Goal: Task Accomplishment & Management: Manage account settings

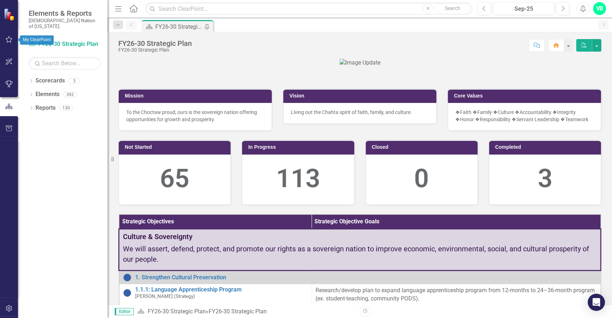
click at [11, 43] on button "button" at bounding box center [9, 39] width 16 height 15
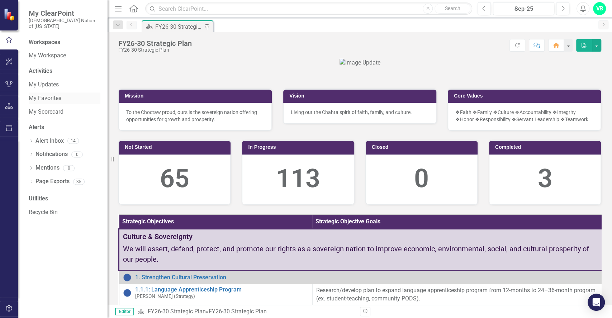
click at [42, 94] on link "My Favorites" at bounding box center [65, 98] width 72 height 8
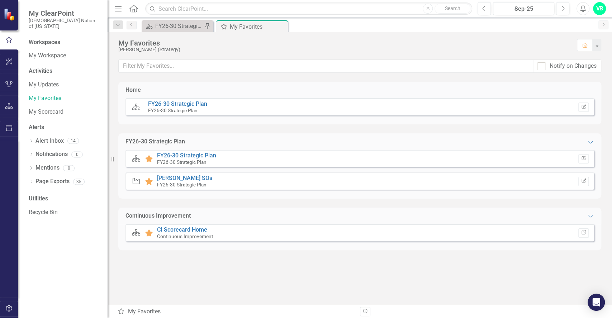
click at [187, 174] on div "Strategic Objective Favorite [PERSON_NAME] SOs FY26-30 Strategic Plan Edit Repo…" at bounding box center [359, 180] width 468 height 17
click at [187, 177] on link "[PERSON_NAME] SOs" at bounding box center [184, 177] width 55 height 7
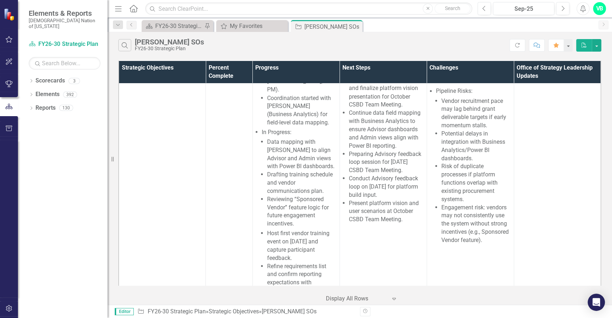
scroll to position [905, 0]
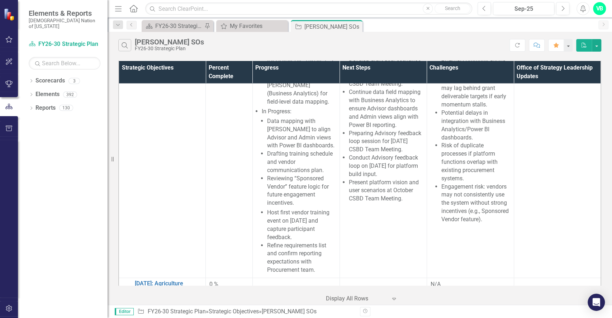
click at [175, 303] on link "[DATE]: Chahtapreneur Centers" at bounding box center [168, 309] width 67 height 13
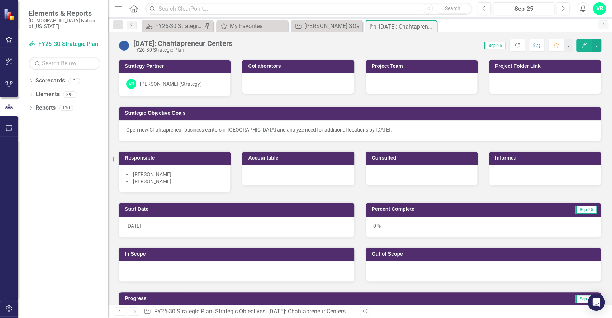
click at [398, 133] on div "Open new Chahtapreneur business centers in [GEOGRAPHIC_DATA] and analyze need f…" at bounding box center [360, 130] width 482 height 21
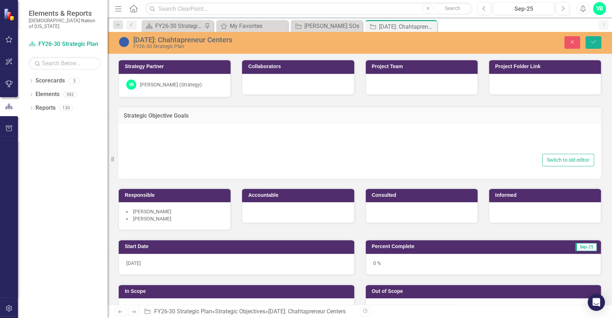
click at [398, 133] on div at bounding box center [359, 140] width 468 height 23
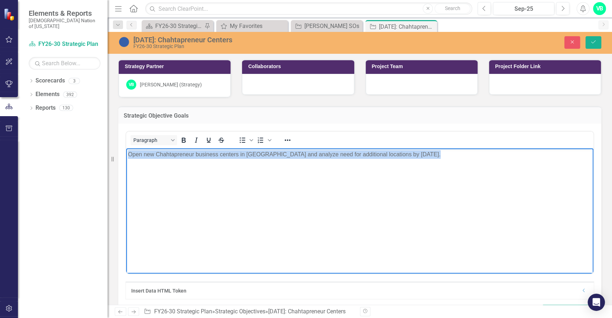
drag, startPoint x: 446, startPoint y: 154, endPoint x: 109, endPoint y: 144, distance: 337.7
click at [126, 148] on html "Open new Chahtapreneur business centers in [GEOGRAPHIC_DATA] and analyze need f…" at bounding box center [359, 201] width 467 height 107
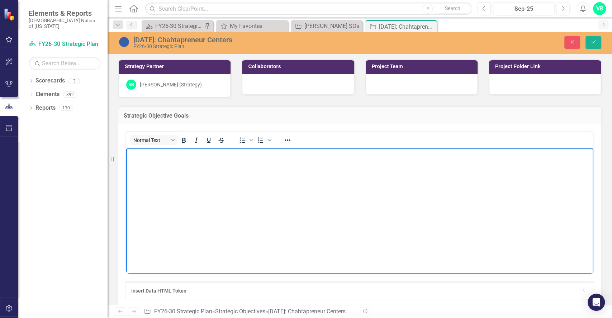
click at [241, 162] on body "Rich Text Area. Press ALT-0 for help." at bounding box center [359, 201] width 467 height 107
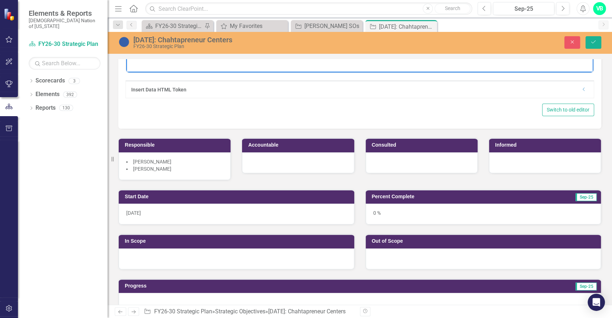
scroll to position [209, 0]
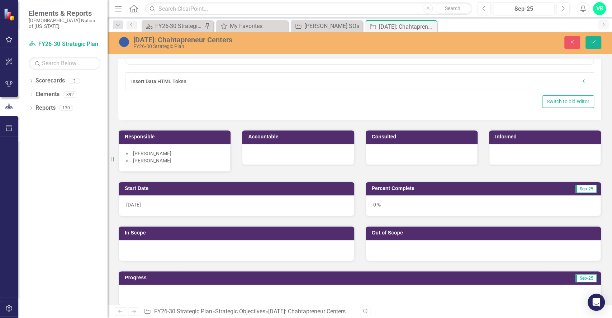
click at [286, 159] on div at bounding box center [298, 154] width 112 height 21
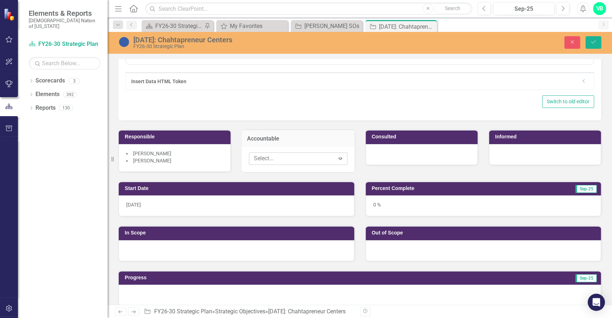
click at [340, 164] on div "Elements & Reports Choctaw Nation of [US_STATE] Scorecard FY26-30 Strategic Pla…" at bounding box center [306, 159] width 612 height 318
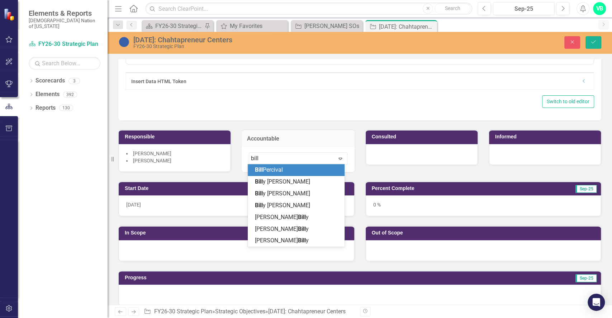
type input "[PERSON_NAME]"
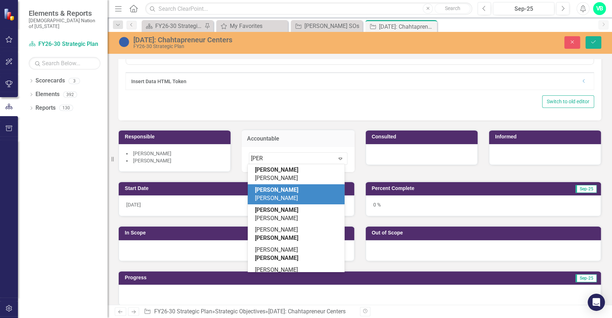
click at [287, 186] on span "[PERSON_NAME]" at bounding box center [276, 193] width 43 height 15
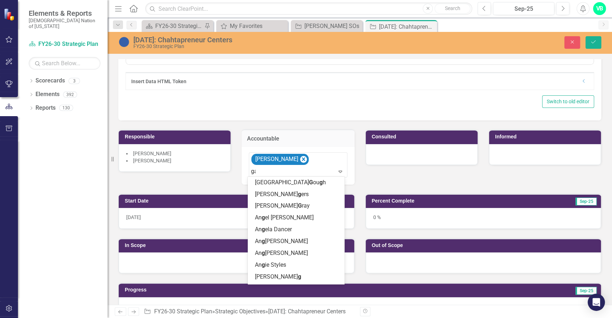
type input "gar"
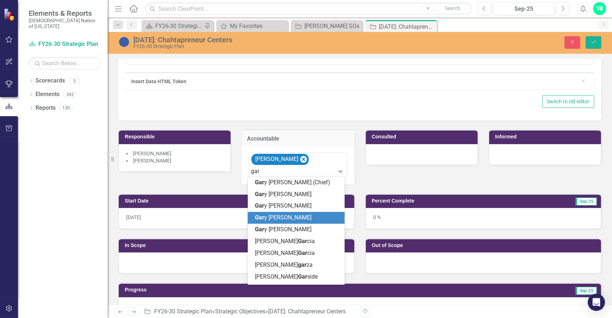
click at [283, 219] on span "[PERSON_NAME]" at bounding box center [283, 217] width 57 height 7
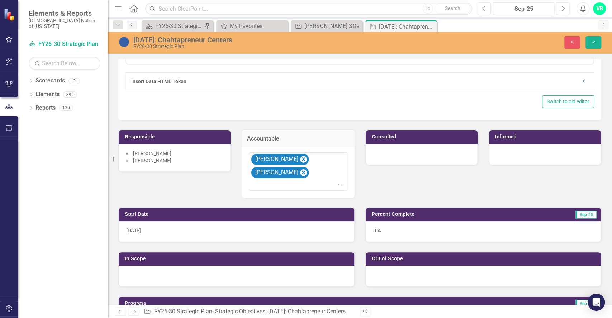
click at [169, 154] on li "[PERSON_NAME]" at bounding box center [174, 153] width 97 height 7
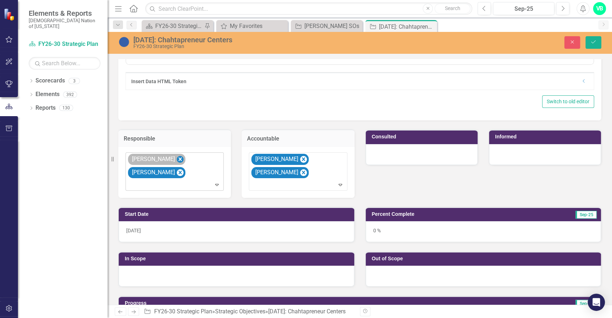
click at [177, 160] on icon "Remove Billy Hamilton" at bounding box center [180, 159] width 7 height 9
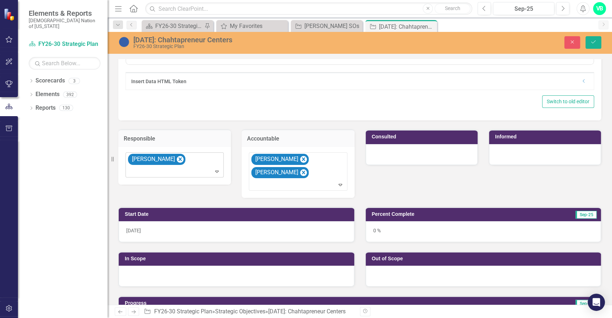
click at [177, 160] on icon "Remove Gary Johnson" at bounding box center [180, 159] width 7 height 9
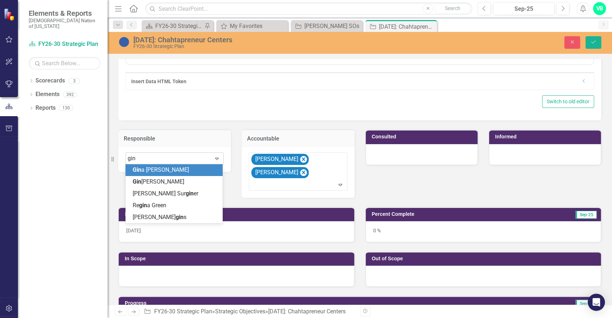
type input "[PERSON_NAME]"
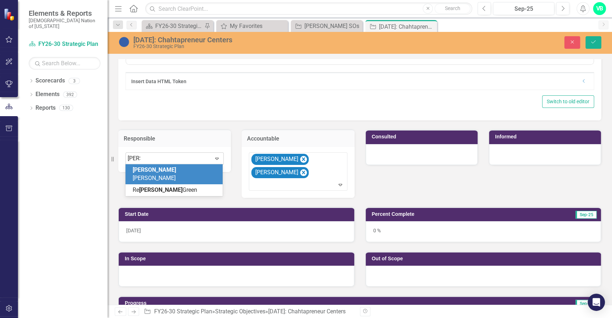
click at [172, 168] on div "[PERSON_NAME]" at bounding box center [176, 174] width 86 height 16
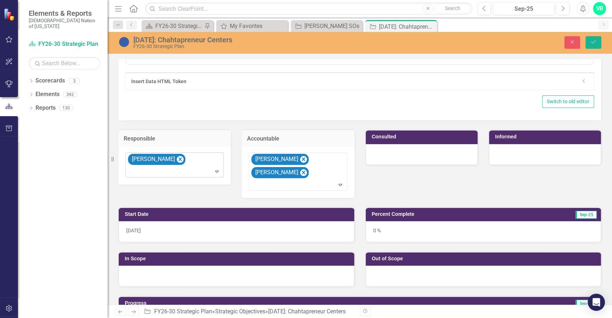
click at [513, 153] on div at bounding box center [545, 154] width 112 height 21
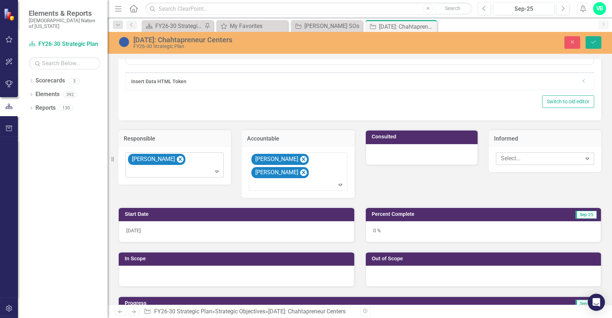
click at [523, 157] on div at bounding box center [539, 159] width 83 height 10
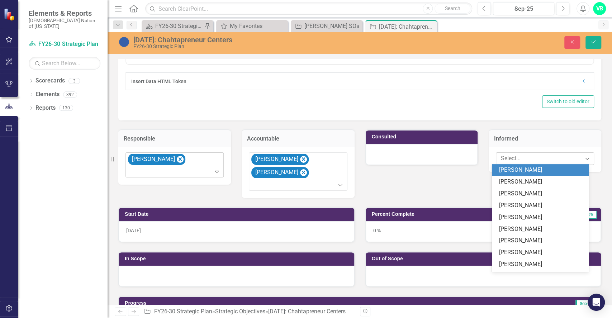
type input "s"
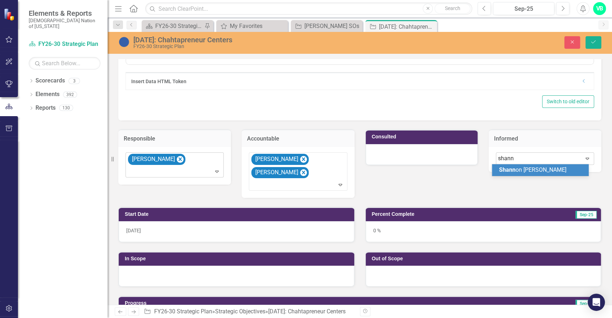
type input "shanno"
click at [524, 172] on span "[PERSON_NAME]" at bounding box center [532, 169] width 67 height 7
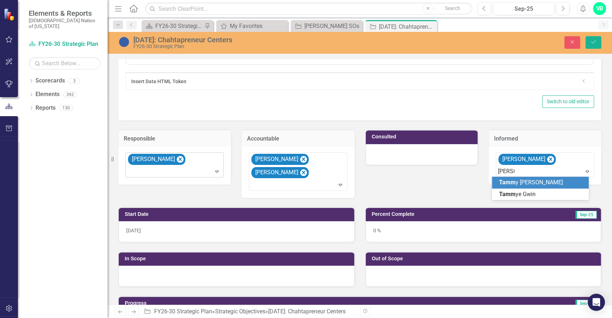
type input "[PERSON_NAME]"
click at [525, 180] on span "[PERSON_NAME]" at bounding box center [520, 186] width 43 height 15
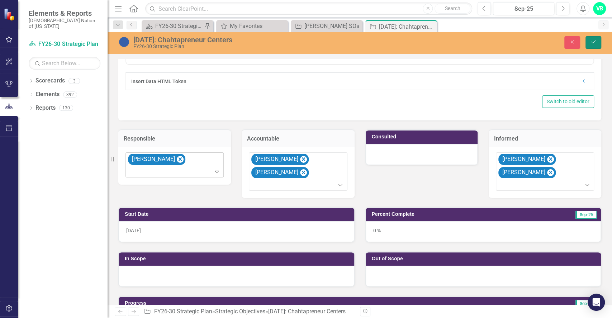
click at [592, 47] on button "Save" at bounding box center [593, 42] width 16 height 13
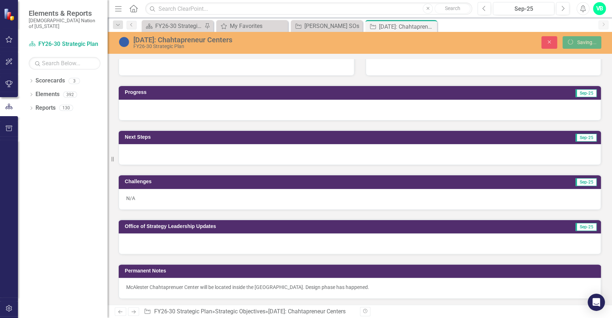
scroll to position [0, 0]
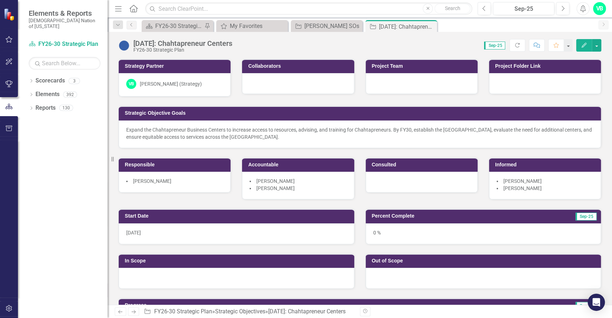
click at [227, 278] on div at bounding box center [236, 278] width 235 height 21
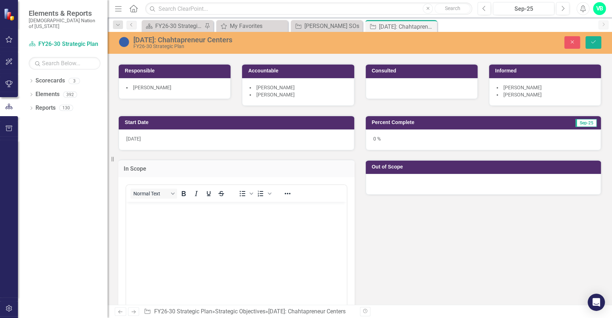
scroll to position [112, 0]
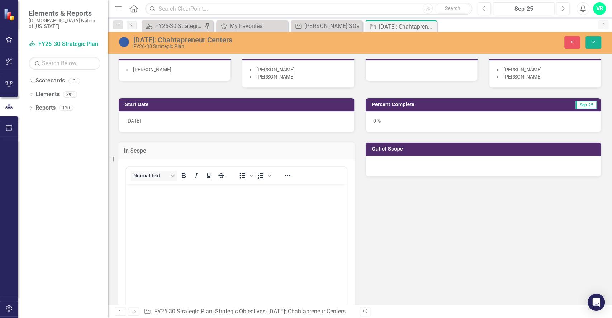
click at [191, 217] on body "Rich Text Area. Press ALT-0 for help." at bounding box center [236, 236] width 220 height 107
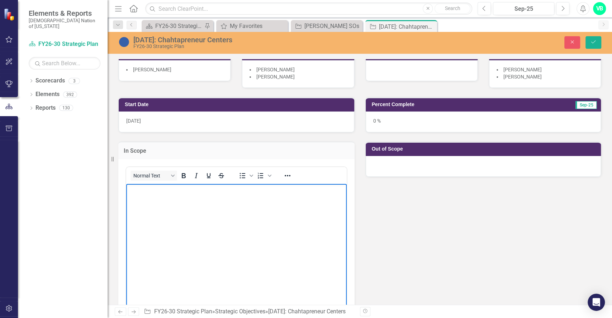
scroll to position [216, 0]
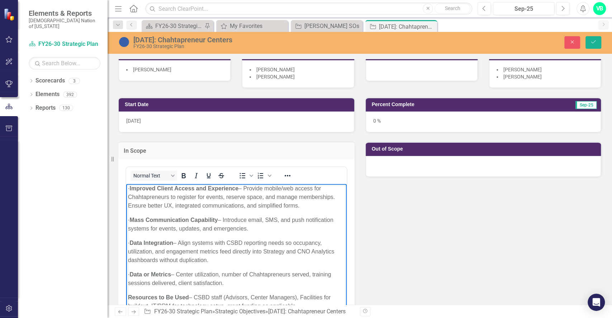
click at [440, 168] on div at bounding box center [482, 166] width 235 height 21
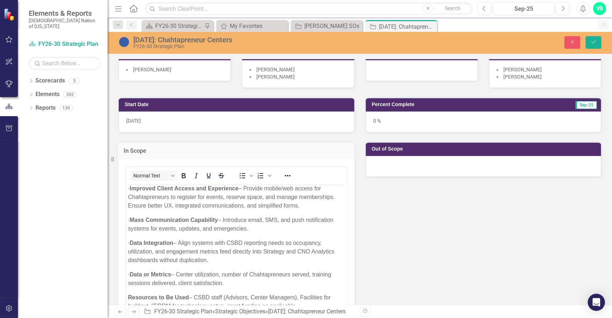
click at [440, 168] on div at bounding box center [482, 166] width 235 height 21
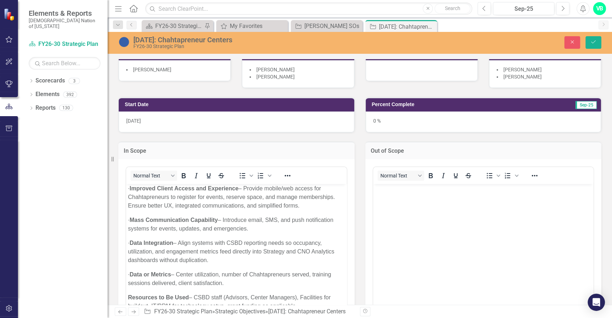
scroll to position [0, 0]
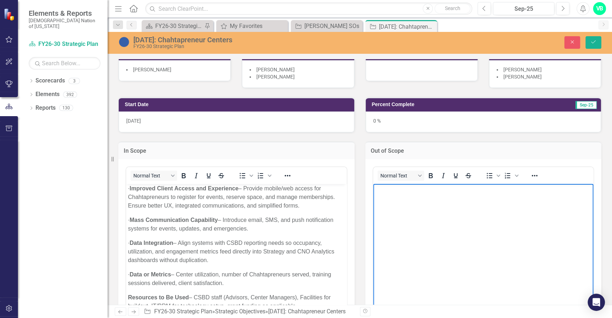
click at [433, 242] on body "Rich Text Area. Press ALT-0 for help." at bounding box center [483, 236] width 220 height 107
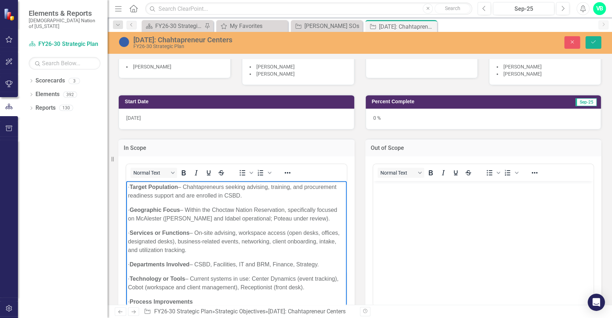
click at [419, 233] on body "Rich Text Area. Press ALT-0 for help." at bounding box center [483, 234] width 220 height 107
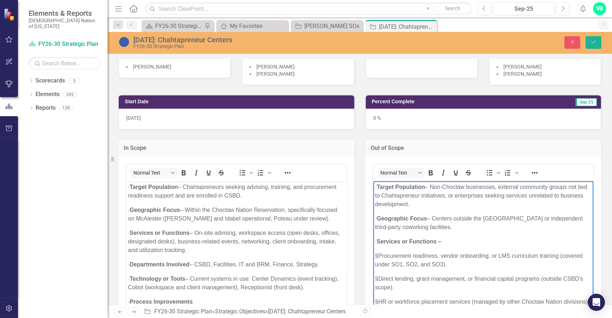
click at [456, 261] on p "§ Procurement readiness, vendor onboarding, or LMS curriculum training (covered…" at bounding box center [482, 259] width 217 height 17
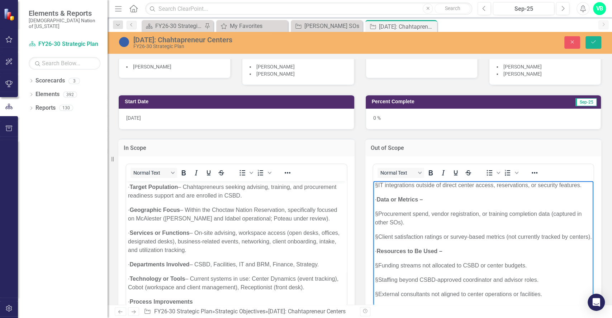
scroll to position [285, 0]
click at [549, 292] on p "§ External consultants not aligned to center operations or facilities." at bounding box center [482, 293] width 217 height 9
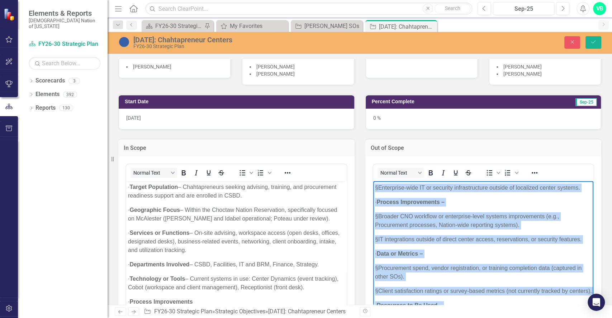
scroll to position [0, 0]
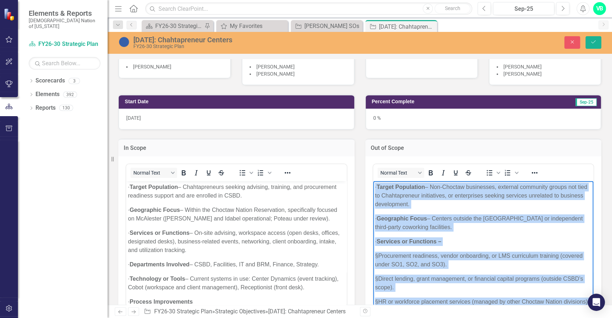
drag, startPoint x: 549, startPoint y: 292, endPoint x: 739, endPoint y: 331, distance: 194.6
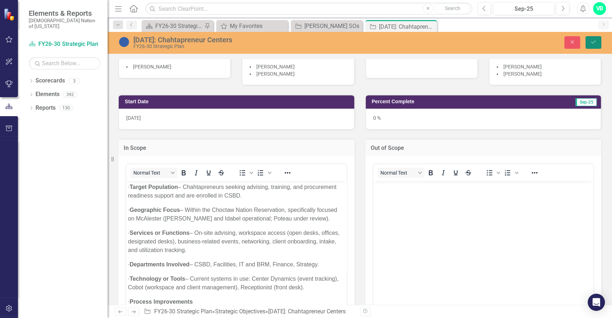
click at [596, 39] on button "Save" at bounding box center [593, 42] width 16 height 13
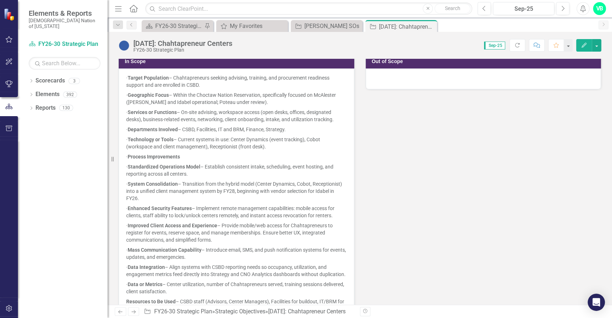
scroll to position [204, 0]
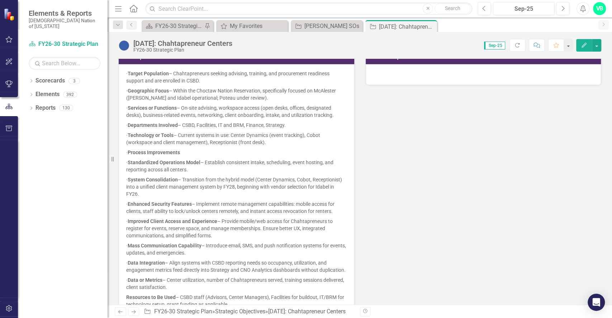
drag, startPoint x: 611, startPoint y: 104, endPoint x: 611, endPoint y: 133, distance: 29.0
click at [611, 133] on div "Strategy Partner VB Veronica Boatright (Strategy) Collaborators Project Team Pr…" at bounding box center [359, 182] width 504 height 246
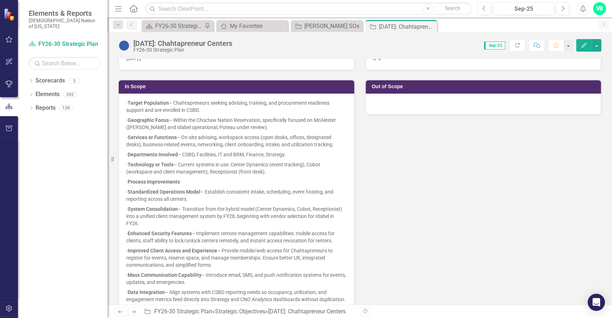
scroll to position [166, 0]
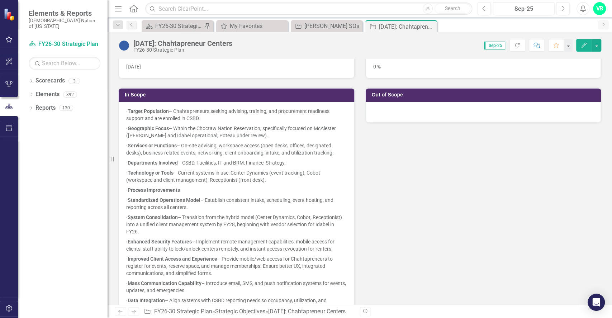
click at [482, 111] on div at bounding box center [482, 112] width 235 height 21
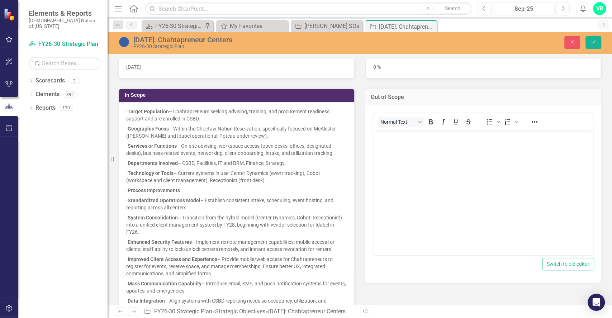
scroll to position [0, 0]
click at [466, 177] on body "Rich Text Area. Press ALT-0 for help." at bounding box center [483, 183] width 220 height 107
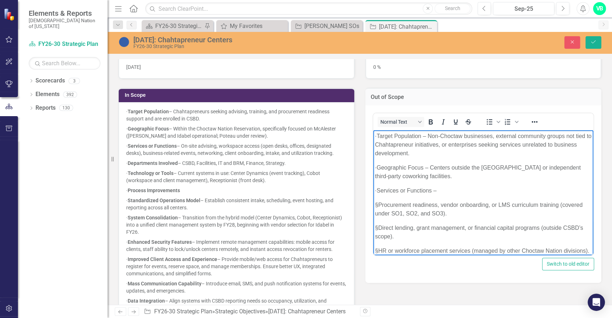
drag, startPoint x: 428, startPoint y: 136, endPoint x: 381, endPoint y: 137, distance: 46.9
click at [381, 137] on p "· Target Population – Non-Choctaw businesses, external community groups not tie…" at bounding box center [482, 144] width 217 height 26
click at [426, 124] on icon "Bold" at bounding box center [430, 122] width 9 height 9
click at [436, 163] on p "· Geographic Focus – Centers outside the Choctaw Nation Reservation or independ…" at bounding box center [482, 171] width 217 height 17
drag, startPoint x: 432, startPoint y: 168, endPoint x: 383, endPoint y: 166, distance: 49.1
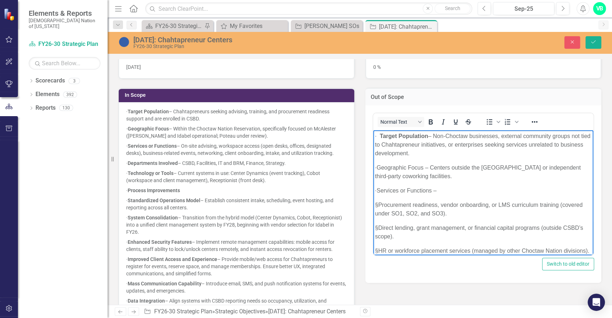
click at [383, 166] on p "· Geographic Focus – Centers outside the Choctaw Nation Reservation or independ…" at bounding box center [482, 171] width 217 height 17
click at [429, 122] on icon "Bold" at bounding box center [431, 121] width 4 height 5
click at [460, 192] on p "· Services or Functions –" at bounding box center [482, 190] width 217 height 9
drag, startPoint x: 439, startPoint y: 191, endPoint x: 381, endPoint y: 191, distance: 57.3
click at [381, 191] on p "· Services or Functions –" at bounding box center [482, 190] width 217 height 9
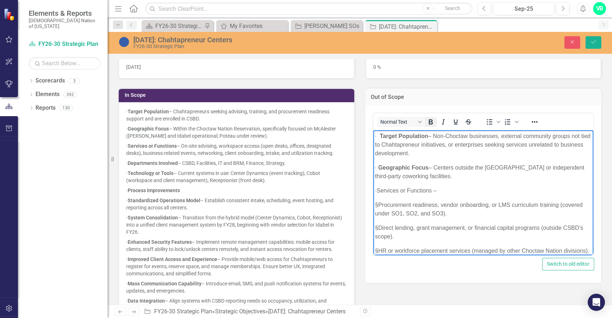
click at [426, 124] on icon "Bold" at bounding box center [430, 122] width 9 height 9
click at [457, 190] on p "· Services or Functions –" at bounding box center [482, 190] width 217 height 9
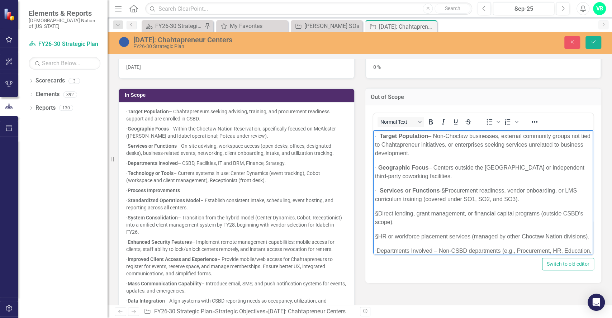
click at [455, 190] on p "· Services or Functions - § Procurement readiness, vendor onboarding, or LMS cu…" at bounding box center [482, 194] width 217 height 17
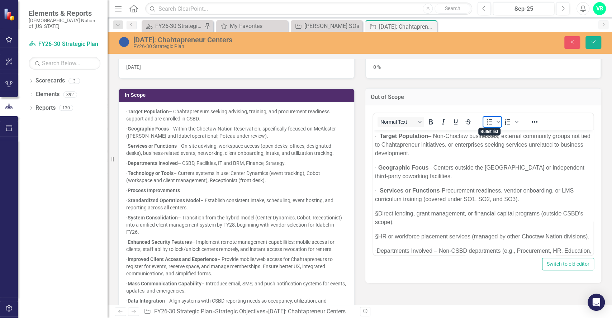
click at [489, 123] on icon "Bullet list" at bounding box center [489, 121] width 6 height 5
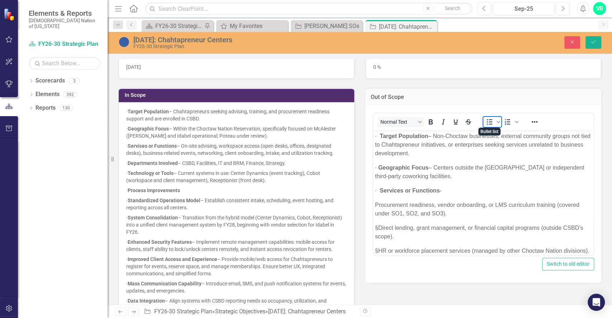
click at [488, 122] on icon "Bullet list" at bounding box center [489, 121] width 6 height 5
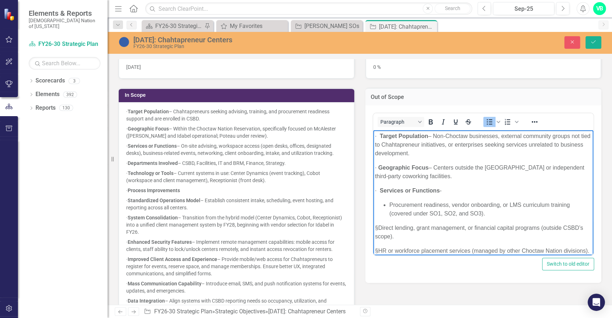
click at [380, 226] on p "§ Direct lending, grant management, or financial capital programs (outside CSBD…" at bounding box center [482, 231] width 217 height 17
click at [487, 118] on icon "Bullet list" at bounding box center [489, 122] width 9 height 9
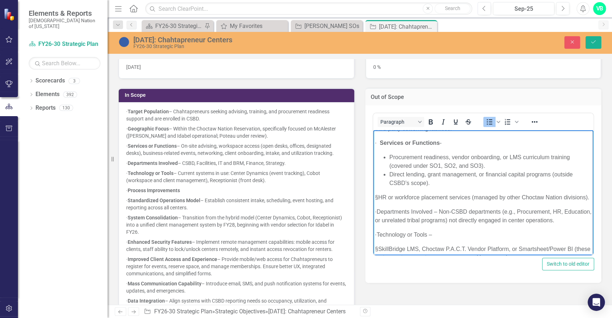
scroll to position [54, 0]
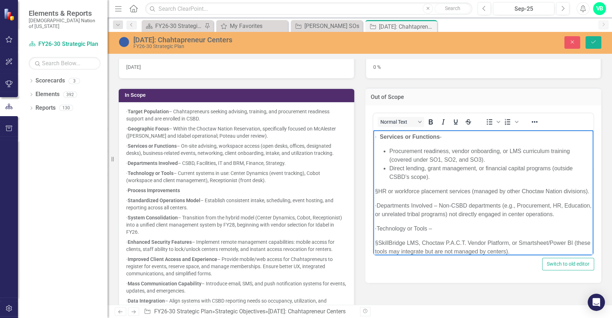
click at [378, 190] on p "§ HR or workforce placement services (managed by other Choctaw Nation divisions…" at bounding box center [482, 191] width 217 height 9
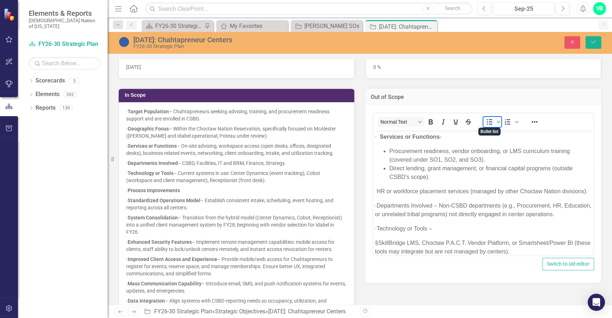
click at [487, 119] on icon "Bullet list" at bounding box center [489, 122] width 9 height 9
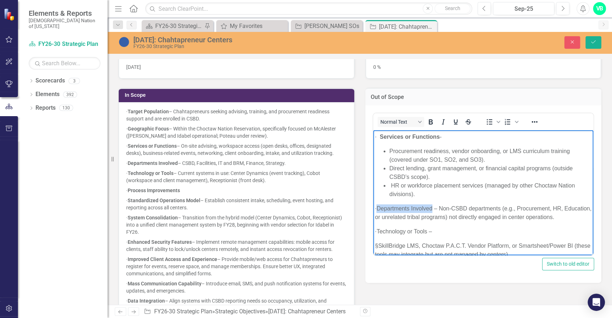
drag, startPoint x: 439, startPoint y: 207, endPoint x: 385, endPoint y: 205, distance: 54.1
click at [385, 205] on p "· Departments Involved – Non-CSBD departments (e.g., Procurement, HR, Education…" at bounding box center [482, 212] width 217 height 17
click at [428, 122] on icon "Bold" at bounding box center [430, 122] width 9 height 9
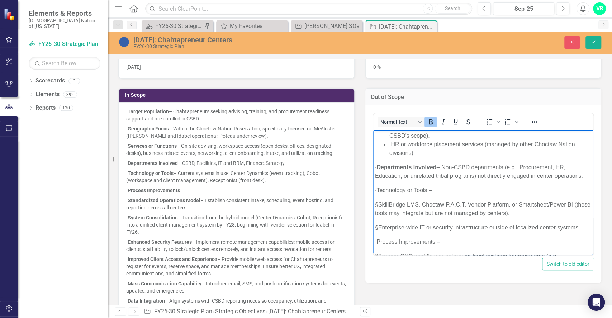
scroll to position [99, 0]
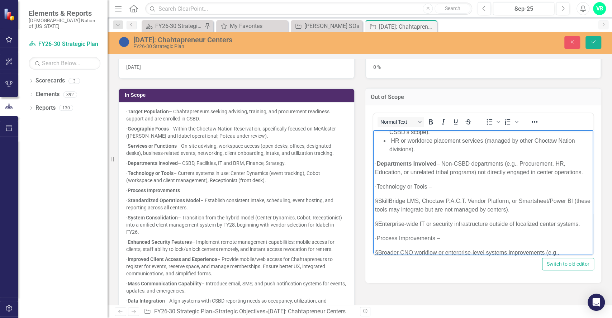
drag, startPoint x: 435, startPoint y: 192, endPoint x: 383, endPoint y: 195, distance: 51.7
click at [383, 191] on p "· Technology or Tools –" at bounding box center [482, 186] width 217 height 9
click at [429, 123] on icon "Bold" at bounding box center [430, 122] width 9 height 9
click at [382, 210] on p "§ SkillBridge LMS, Choctaw P.A.C.T. Vendor Platform, or Smartsheet/Power BI (th…" at bounding box center [482, 204] width 217 height 17
click at [485, 124] on icon "Bullet list" at bounding box center [489, 122] width 9 height 9
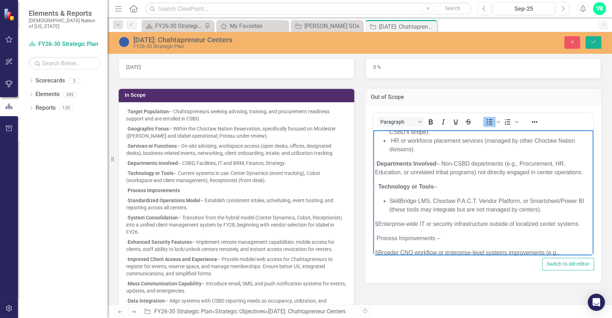
click at [381, 228] on p "§ Enterprise-wide IT or security infrastructure outside of localized center sys…" at bounding box center [482, 223] width 217 height 9
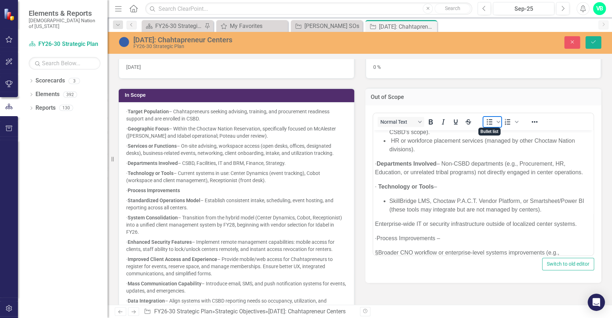
click at [485, 119] on icon "Bullet list" at bounding box center [489, 122] width 9 height 9
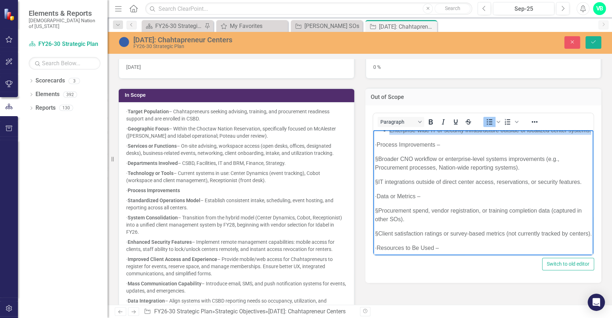
scroll to position [194, 0]
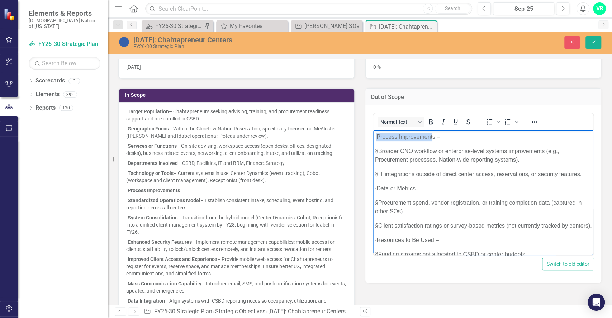
drag, startPoint x: 441, startPoint y: 154, endPoint x: 384, endPoint y: 156, distance: 57.0
click at [384, 141] on p "· Process Improvements –" at bounding box center [482, 136] width 217 height 9
click at [456, 141] on p "· Process Improvements –" at bounding box center [482, 136] width 217 height 9
drag, startPoint x: 442, startPoint y: 154, endPoint x: 382, endPoint y: 154, distance: 60.9
click at [382, 141] on p "· Process Improvements –" at bounding box center [482, 136] width 217 height 9
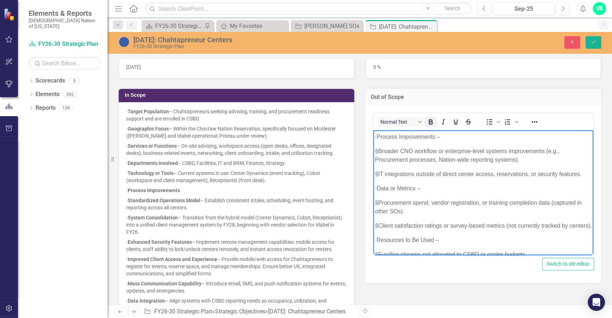
click at [429, 120] on icon "Bold" at bounding box center [431, 121] width 4 height 5
click at [427, 164] on p "§ Broader CNO workflow or enterprise-level systems improvements (e.g., Procurem…" at bounding box center [482, 155] width 217 height 17
click at [380, 164] on p "§ Broader CNO workflow or enterprise-level systems improvements (e.g., Procurem…" at bounding box center [482, 155] width 217 height 17
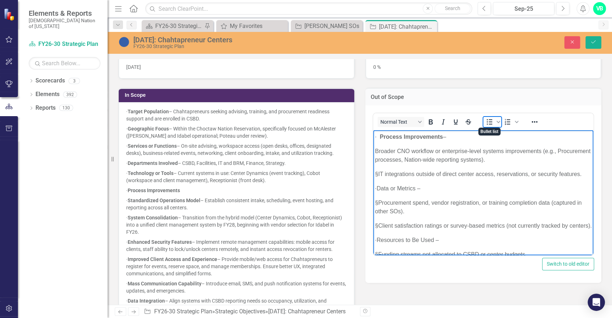
click at [489, 119] on icon "Bullet list" at bounding box center [489, 122] width 9 height 9
click at [378, 178] on p "§ IT integrations outside of direct center access, reservations, or security fe…" at bounding box center [482, 173] width 217 height 9
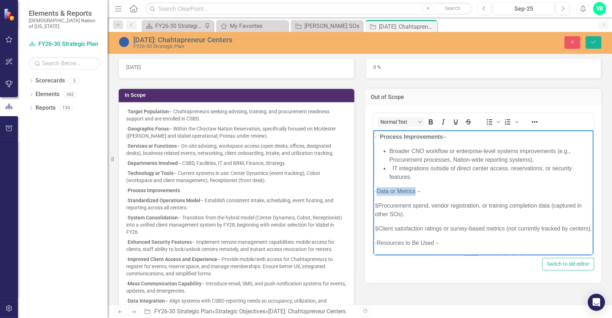
drag, startPoint x: 423, startPoint y: 207, endPoint x: 384, endPoint y: 207, distance: 39.1
click at [384, 195] on p "· Data or Metrics –" at bounding box center [482, 191] width 217 height 9
click at [429, 121] on icon "Bold" at bounding box center [431, 121] width 4 height 5
click at [380, 218] on p "§ Procurement spend, vendor registration, or training completion data (captured…" at bounding box center [482, 209] width 217 height 17
click at [487, 118] on icon "Bullet list" at bounding box center [489, 122] width 9 height 9
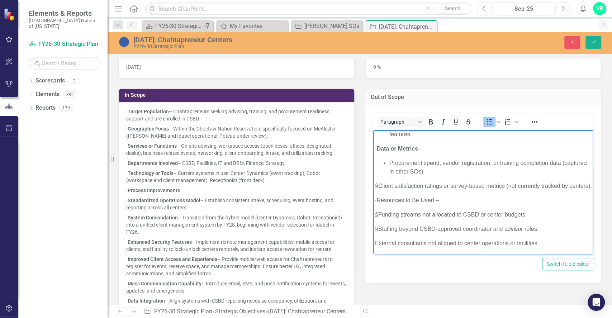
scroll to position [262, 0]
click at [382, 181] on p "§ Client satisfaction ratings or survey-based metrics (not currently tracked by…" at bounding box center [482, 185] width 217 height 9
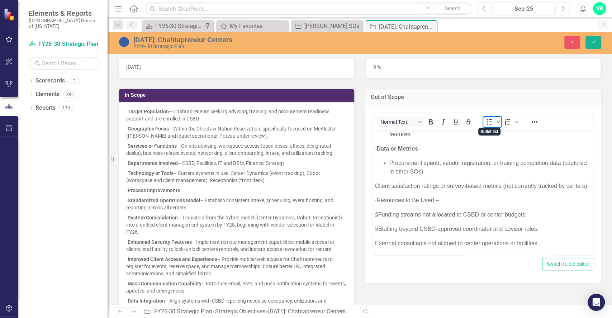
click at [485, 121] on icon "Bullet list" at bounding box center [489, 122] width 9 height 9
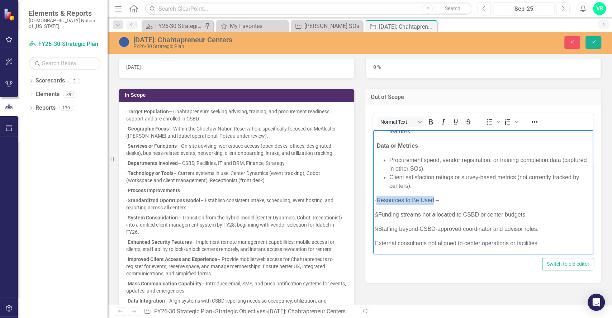
drag, startPoint x: 442, startPoint y: 199, endPoint x: 386, endPoint y: 199, distance: 55.5
click at [386, 199] on p "· Resources to Be Used –" at bounding box center [482, 200] width 217 height 9
click at [427, 119] on icon "Bold" at bounding box center [430, 122] width 9 height 9
click at [380, 213] on p "§ Funding streams not allocated to CSBD or center budgets." at bounding box center [482, 214] width 217 height 9
click at [486, 119] on icon "Bullet list" at bounding box center [489, 121] width 6 height 5
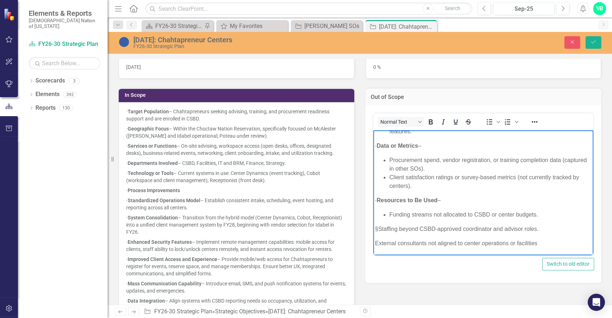
click at [378, 230] on p "§ Staffing beyond CSBD-approved coordinator and advisor roles." at bounding box center [482, 228] width 217 height 9
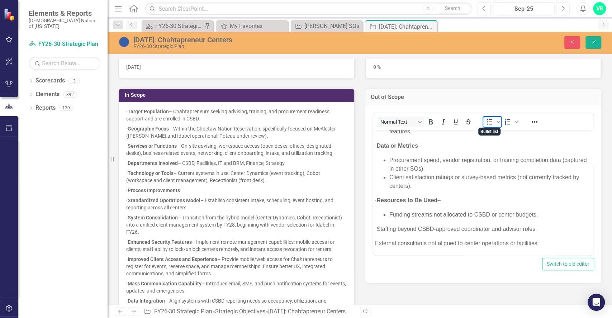
click at [487, 119] on icon "Bullet list" at bounding box center [489, 121] width 6 height 5
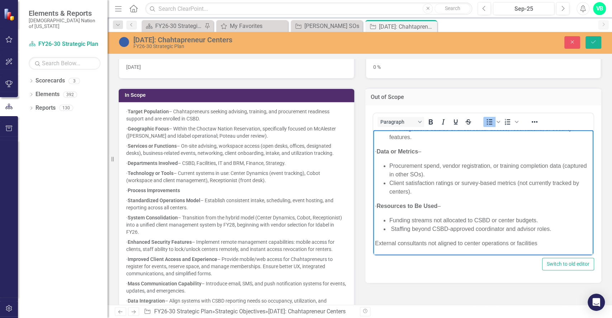
drag, startPoint x: 588, startPoint y: 225, endPoint x: 961, endPoint y: 375, distance: 401.8
click at [374, 245] on p "External consultants not aligned to center operations or facilities" at bounding box center [482, 243] width 217 height 9
click at [485, 121] on icon "Bullet list" at bounding box center [489, 122] width 9 height 9
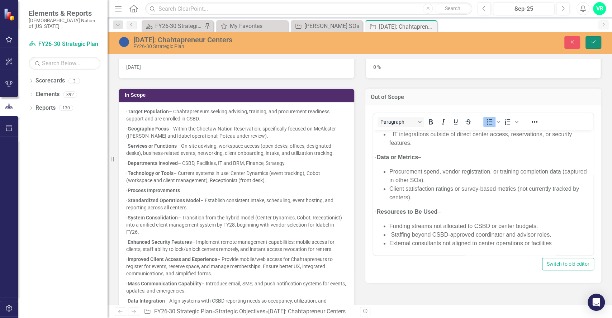
click at [598, 40] on button "Save" at bounding box center [593, 42] width 16 height 13
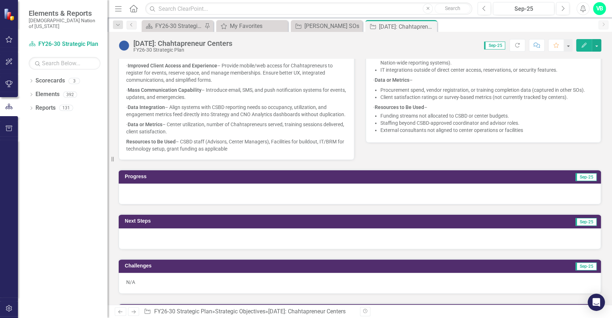
scroll to position [410, 0]
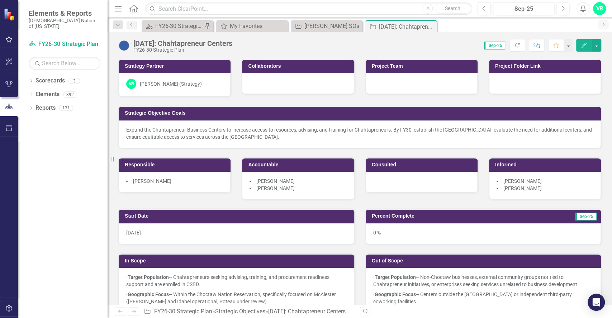
scroll to position [410, 0]
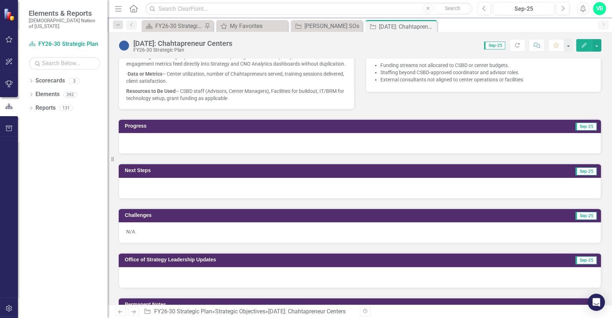
click at [238, 198] on div at bounding box center [360, 188] width 482 height 21
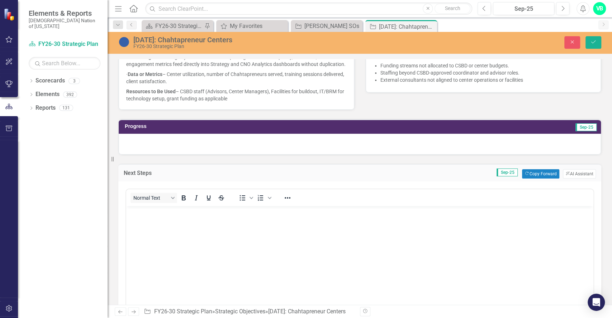
scroll to position [0, 0]
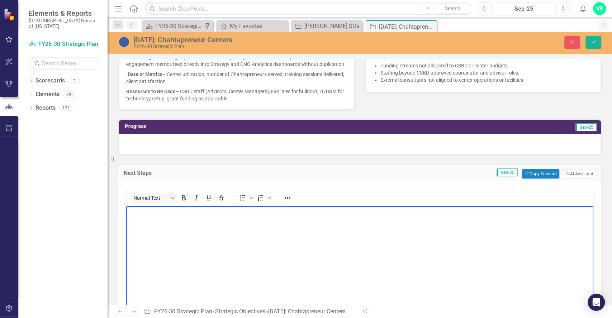
click at [199, 240] on body "Rich Text Area. Press ALT-0 for help." at bounding box center [359, 259] width 467 height 107
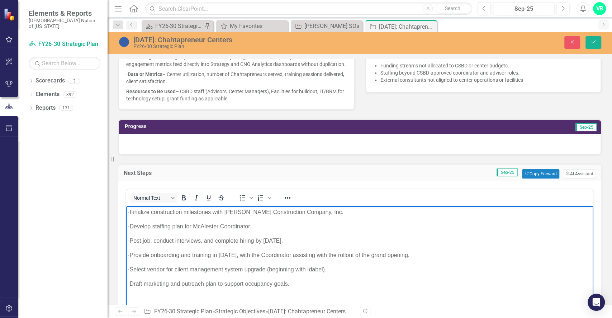
click at [139, 212] on p "· Finalize construction milestones with Crossland Construction Company, Inc." at bounding box center [359, 211] width 463 height 9
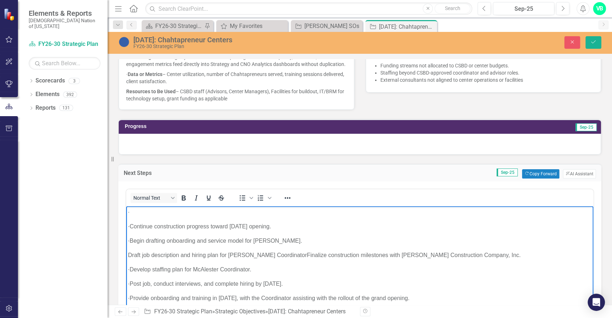
click at [140, 212] on p "·" at bounding box center [359, 211] width 463 height 9
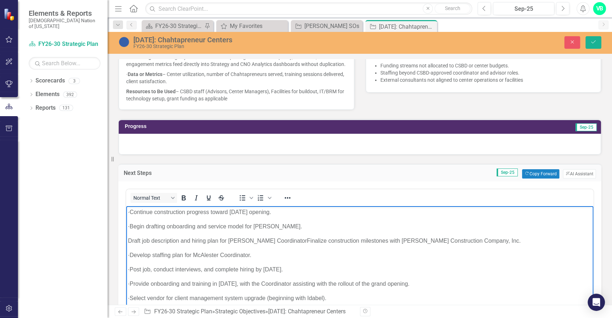
click at [127, 241] on body "· Continue construction progress toward July 2026 opening. · Begin drafting onb…" at bounding box center [359, 265] width 467 height 118
click at [244, 202] on icon "Bullet list" at bounding box center [242, 197] width 9 height 9
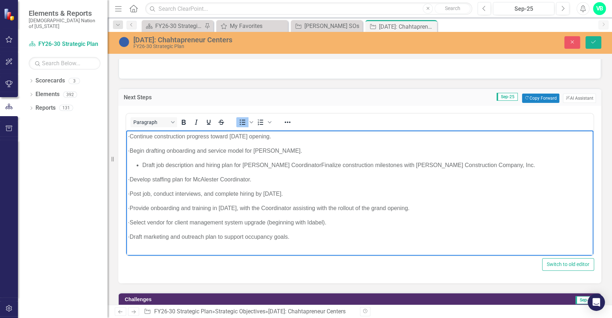
scroll to position [471, 0]
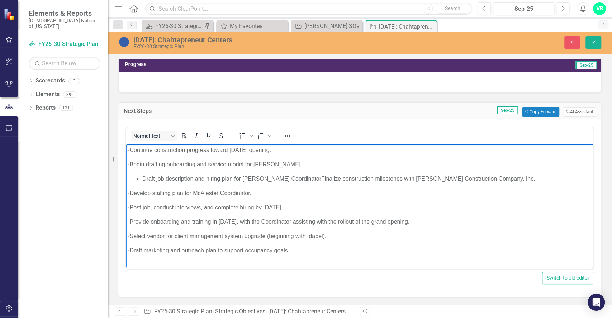
drag, startPoint x: 326, startPoint y: 255, endPoint x: 343, endPoint y: 293, distance: 41.4
click at [135, 144] on html "· Continue construction progress toward July 2026 opening. · Begin drafting onb…" at bounding box center [359, 203] width 467 height 118
click at [242, 140] on icon "Bullet list" at bounding box center [242, 135] width 9 height 9
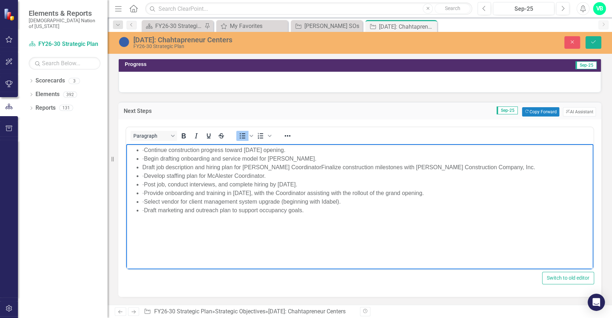
click at [147, 209] on li "· Draft marketing and outreach plan to support occupancy goals." at bounding box center [366, 210] width 449 height 9
click at [155, 205] on li "· Select vendor for client management system upgrade (beginning with Idabel)." at bounding box center [366, 201] width 449 height 9
click at [149, 208] on li "Draft marketing and outreach plan to support occupancy goals." at bounding box center [366, 210] width 449 height 9
click at [151, 190] on li "· Provide onboarding and training in July 2026, with the Coordinator assisting …" at bounding box center [366, 192] width 449 height 9
click at [151, 190] on li "Provide onboarding and training in July 2026, with the Coordinator assisting wi…" at bounding box center [366, 192] width 449 height 9
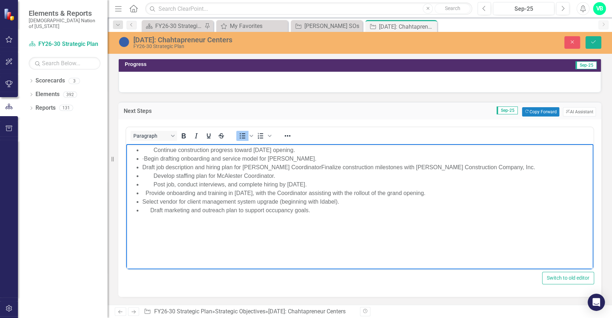
click at [151, 190] on li "Provide onboarding and training in July 2026, with the Coordinator assisting wi…" at bounding box center [366, 192] width 449 height 9
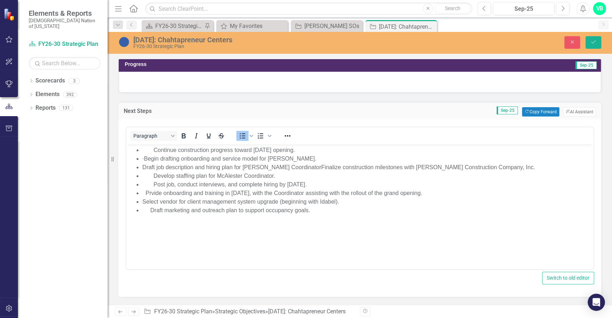
click at [396, 293] on div "Paragraph To open the popup, press Shift+Enter To open the popup, press Shift+E…" at bounding box center [359, 207] width 483 height 177
click at [360, 238] on body "Continue construction progress toward July 2026 opening. · Begin drafting onboa…" at bounding box center [359, 197] width 467 height 107
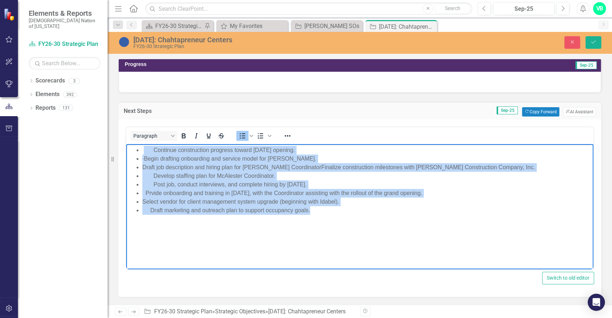
drag, startPoint x: 322, startPoint y: 211, endPoint x: 144, endPoint y: 151, distance: 188.2
click at [144, 151] on ul "Continue construction progress toward July 2026 opening. · Begin drafting onboa…" at bounding box center [359, 179] width 463 height 69
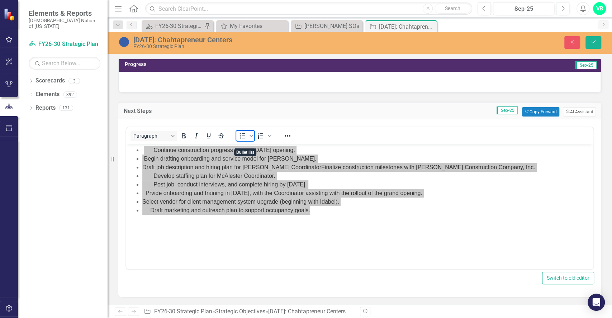
click at [244, 139] on icon "Bullet list" at bounding box center [242, 135] width 9 height 9
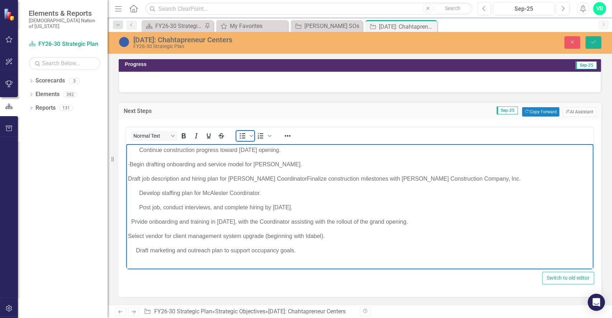
click at [244, 139] on icon "Bullet list" at bounding box center [242, 135] width 9 height 9
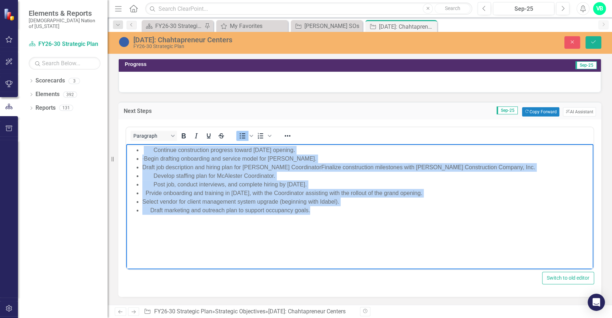
click at [146, 200] on li "Select vendor for client management system upgrade (beginning with Idabel)." at bounding box center [366, 201] width 449 height 9
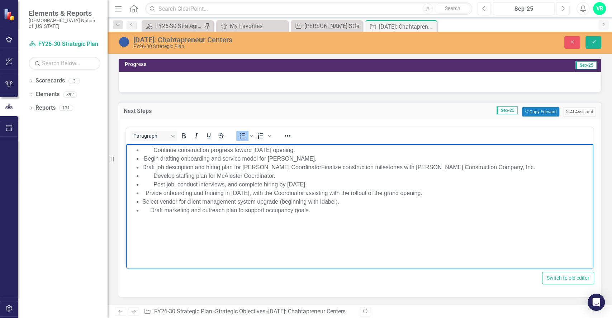
click at [142, 202] on li "Select vendor for client management system upgrade (beginning with Idabel)." at bounding box center [366, 201] width 449 height 9
click at [146, 190] on li "Prvide onboarding and training in July 2026, with the Coordinator assisting wit…" at bounding box center [366, 192] width 449 height 9
click at [141, 165] on ul "Continue construction progress toward July 2026 opening. · Begin drafting onboa…" at bounding box center [359, 179] width 463 height 69
click at [149, 160] on li "· Begin drafting onboarding and service model for McAlester." at bounding box center [366, 158] width 449 height 9
click at [152, 150] on li "Continue construction progress toward July 2026 opening." at bounding box center [366, 149] width 449 height 9
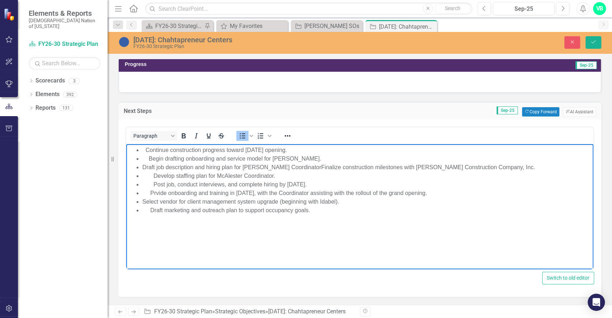
click at [153, 181] on li "Post job, conduct interviews, and complete hiring by June 2026." at bounding box center [366, 184] width 449 height 9
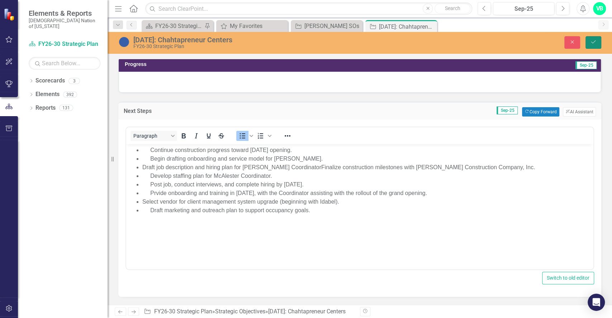
click at [596, 43] on button "Save" at bounding box center [593, 42] width 16 height 13
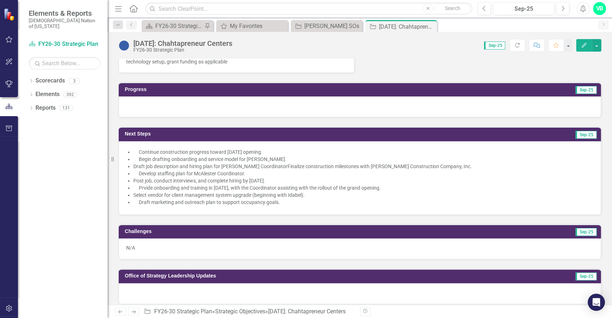
scroll to position [455, 0]
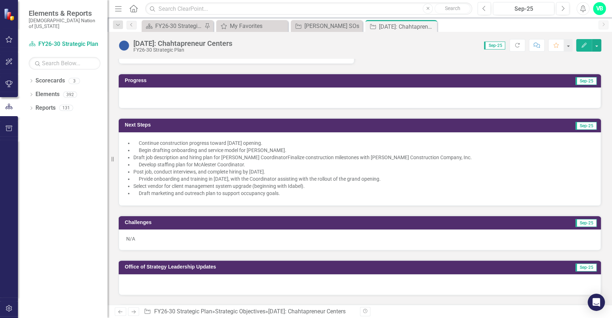
drag, startPoint x: 611, startPoint y: 136, endPoint x: 611, endPoint y: 162, distance: 25.4
click at [611, 162] on div "Strategy Partner VB Veronica Boatright (Strategy) Collaborators Project Team Pr…" at bounding box center [359, 182] width 504 height 246
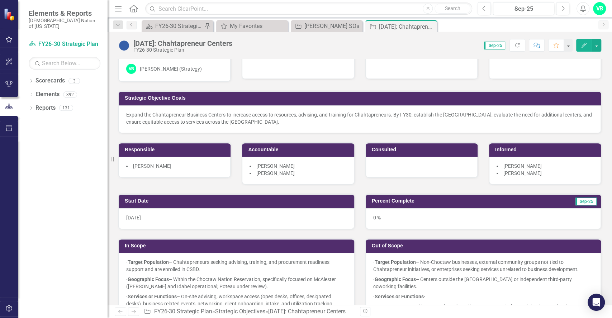
scroll to position [0, 0]
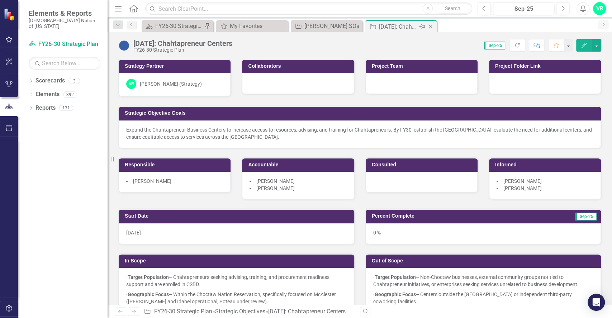
click at [432, 29] on icon "Close" at bounding box center [429, 27] width 7 height 6
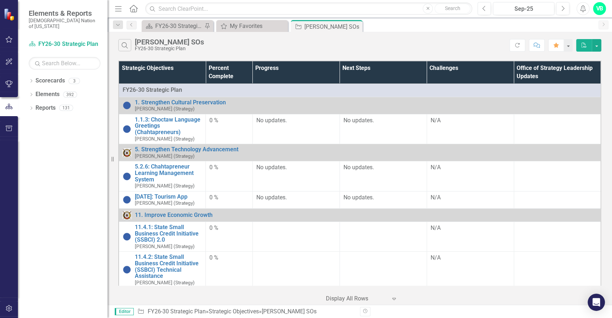
drag, startPoint x: 601, startPoint y: 81, endPoint x: 600, endPoint y: 112, distance: 30.5
click at [600, 112] on div "Strategic Objectives Percent Complete Progress Next Steps Challenges Office of …" at bounding box center [359, 182] width 504 height 246
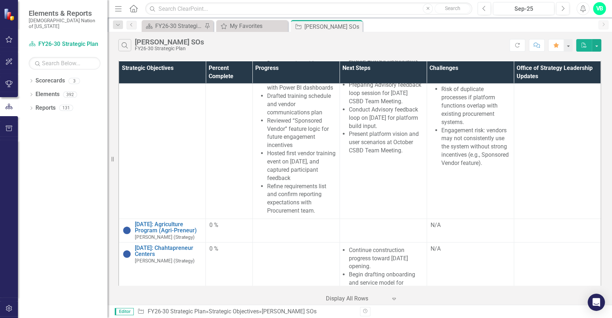
scroll to position [916, 0]
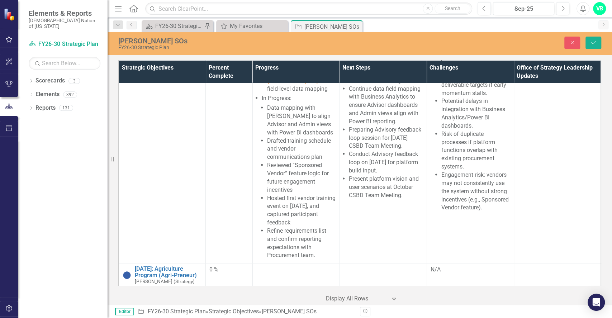
scroll to position [0, 0]
